Goal: Information Seeking & Learning: Find specific page/section

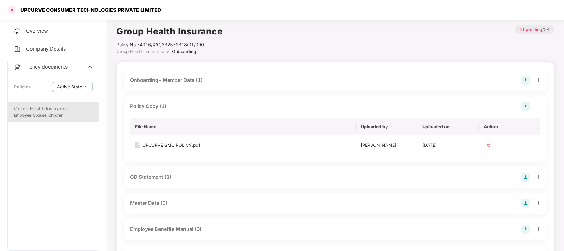
click at [11, 11] on div at bounding box center [12, 10] width 10 height 10
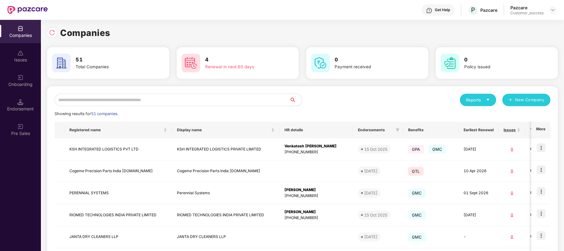
click at [281, 100] on input "text" at bounding box center [172, 100] width 235 height 12
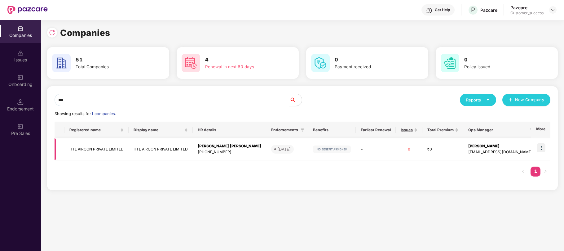
type input "***"
click at [542, 148] on img at bounding box center [541, 147] width 9 height 9
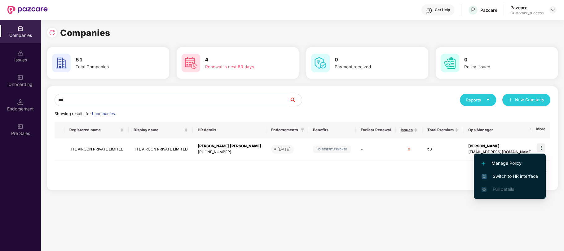
click at [498, 177] on span "Switch to HR interface" at bounding box center [510, 176] width 56 height 7
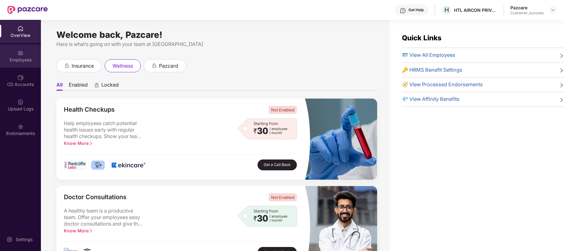
click at [24, 57] on div "Employees" at bounding box center [20, 60] width 41 height 6
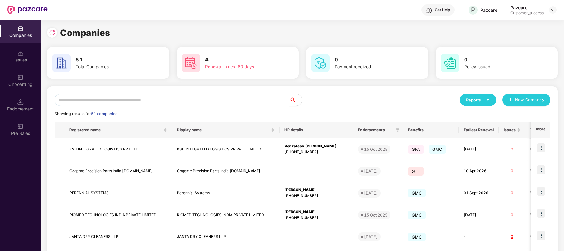
click at [163, 102] on input "text" at bounding box center [172, 100] width 235 height 12
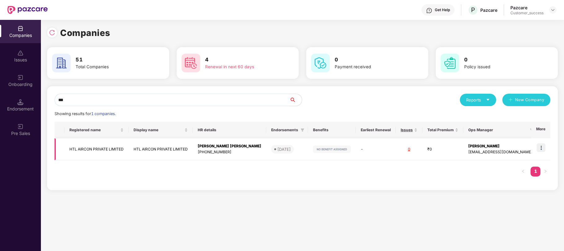
type input "***"
click at [185, 148] on td "HTL AIRCON PRIVATE LIMITED" at bounding box center [161, 149] width 64 height 22
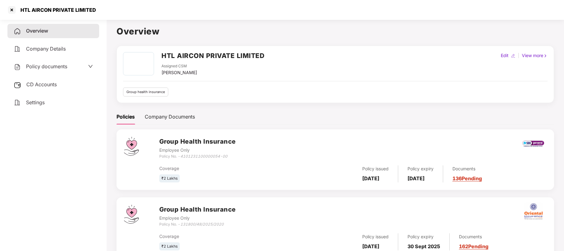
click at [55, 64] on span "Policy documents" at bounding box center [46, 66] width 41 height 6
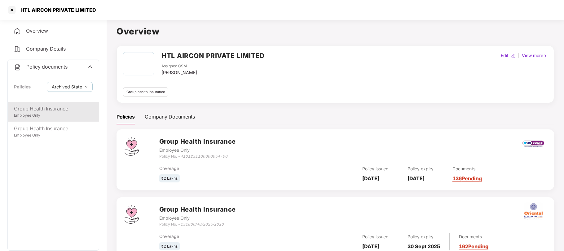
click at [42, 111] on div "Group Health Insurance" at bounding box center [53, 109] width 79 height 8
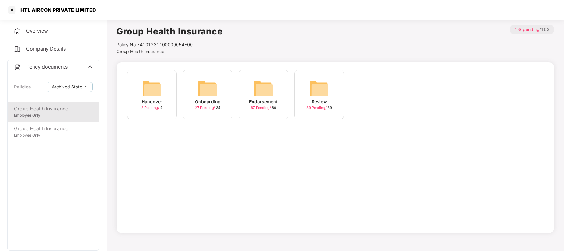
click at [207, 87] on img at bounding box center [208, 88] width 20 height 20
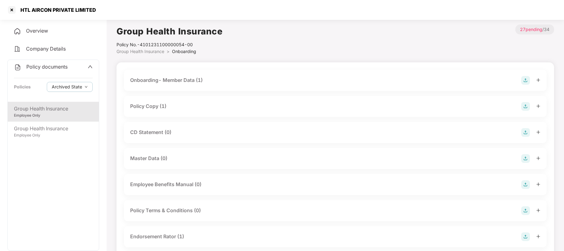
click at [194, 106] on div "Policy Copy (1)" at bounding box center [335, 106] width 411 height 9
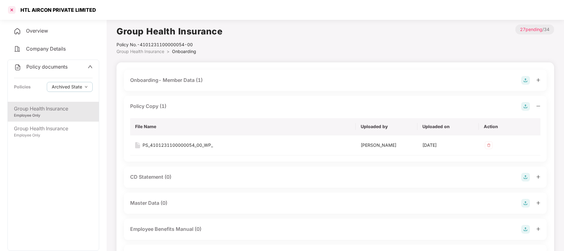
click at [13, 9] on div at bounding box center [12, 10] width 10 height 10
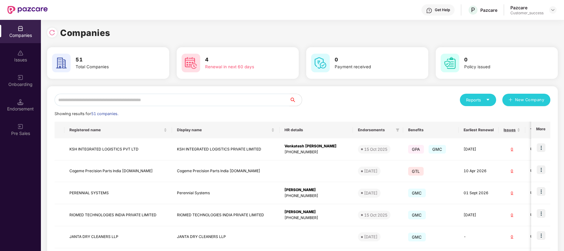
click at [91, 101] on input "text" at bounding box center [172, 100] width 235 height 12
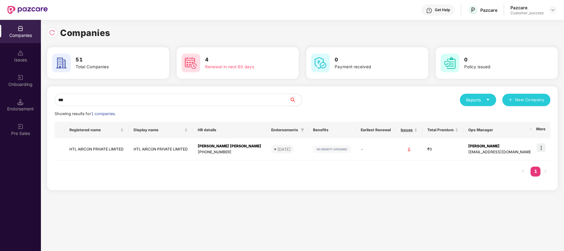
type input "***"
click at [165, 149] on td "HTL AIRCON PRIVATE LIMITED" at bounding box center [161, 149] width 64 height 22
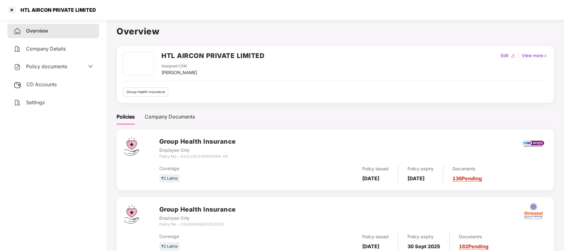
click at [77, 65] on div "Policy documents" at bounding box center [53, 67] width 79 height 8
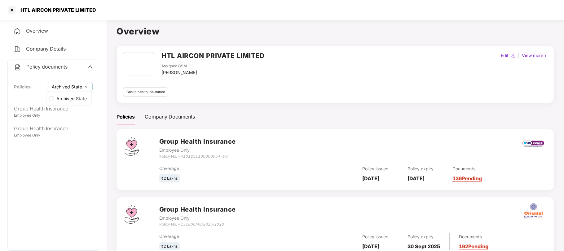
click at [71, 90] on button "Archived State" at bounding box center [70, 87] width 46 height 10
click at [55, 99] on span "Archived State" at bounding box center [71, 98] width 35 height 7
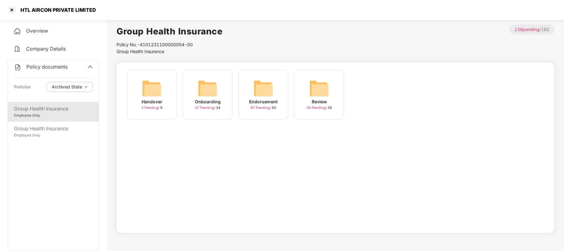
click at [217, 95] on img at bounding box center [208, 88] width 20 height 20
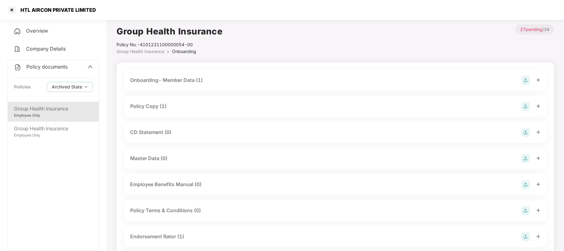
click at [169, 109] on div "Policy Copy (1)" at bounding box center [335, 106] width 411 height 9
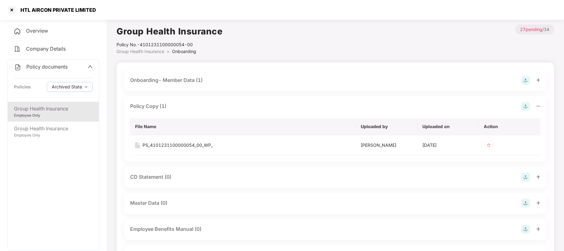
click at [88, 69] on icon "up" at bounding box center [90, 66] width 5 height 5
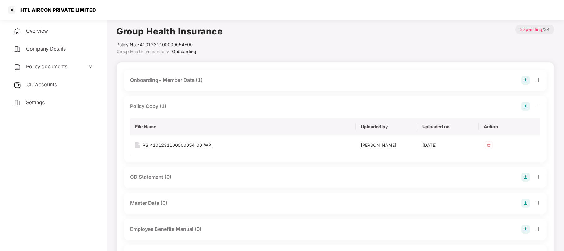
click at [68, 67] on div "Policy documents" at bounding box center [53, 67] width 79 height 8
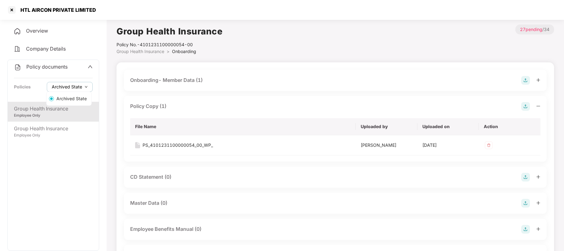
click at [66, 89] on span "Archived State" at bounding box center [67, 86] width 30 height 7
click at [105, 140] on aside "Overview Company Details Policy documents Policies Archived State Group Health …" at bounding box center [53, 134] width 107 height 234
click at [91, 64] on icon "up" at bounding box center [90, 66] width 5 height 5
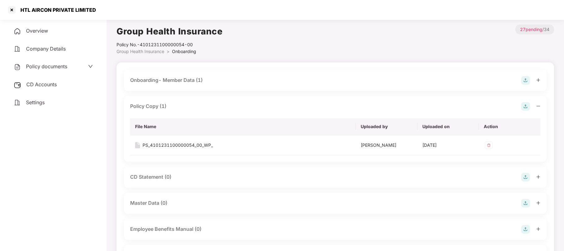
click at [91, 64] on icon "down" at bounding box center [90, 66] width 5 height 5
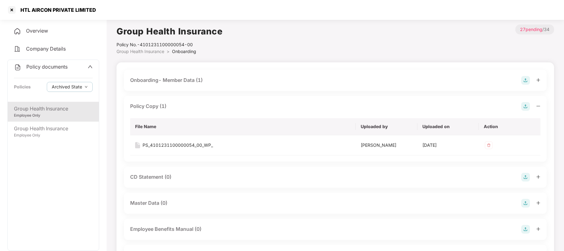
click at [14, 11] on div at bounding box center [12, 10] width 10 height 10
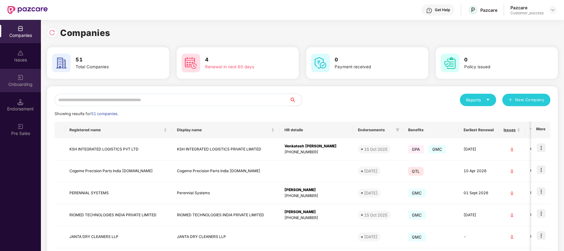
click at [22, 79] on img at bounding box center [20, 77] width 6 height 6
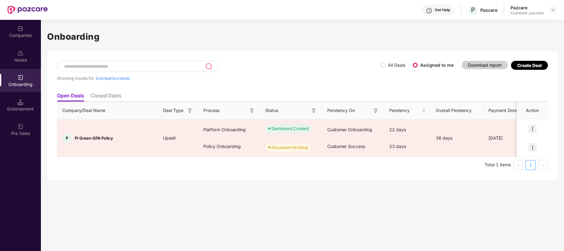
click at [331, 162] on ul "Total 1 items 1" at bounding box center [302, 165] width 491 height 10
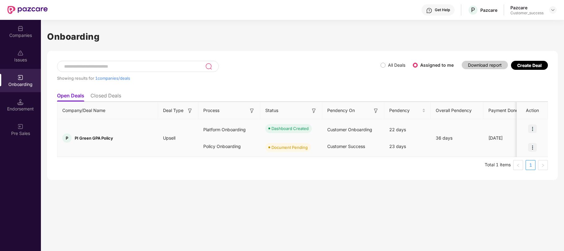
click at [532, 129] on img at bounding box center [532, 128] width 9 height 9
click at [545, 143] on div at bounding box center [532, 147] width 31 height 19
click at [531, 145] on img at bounding box center [532, 147] width 9 height 9
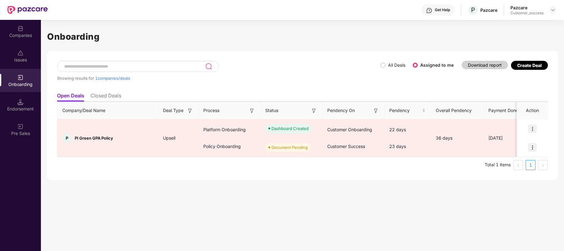
click at [362, 174] on div "Showing results for 1 companies/deals All Deals Assigned to me Download report …" at bounding box center [302, 115] width 511 height 129
